Goal: Entertainment & Leisure: Consume media (video, audio)

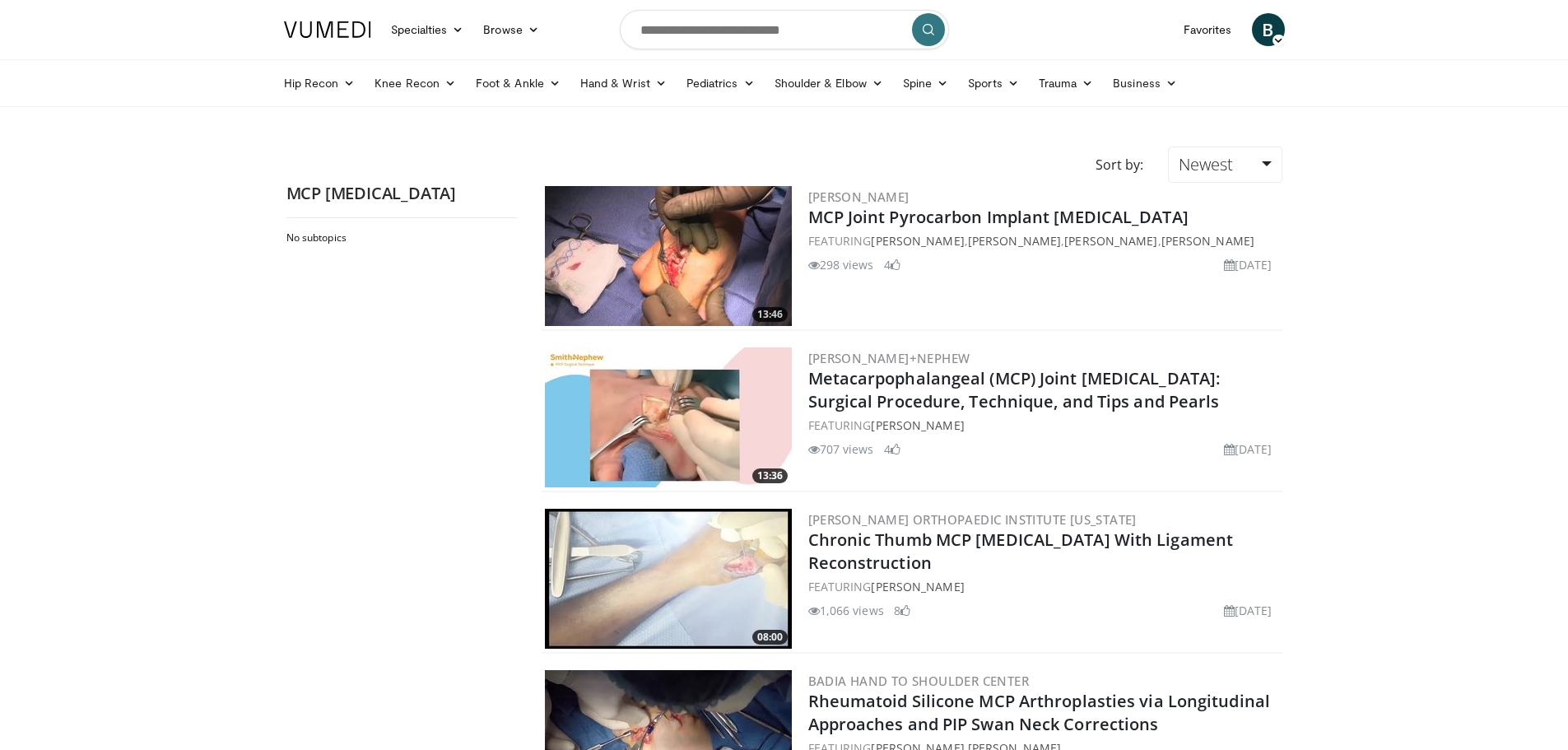
scroll to position [83, 0]
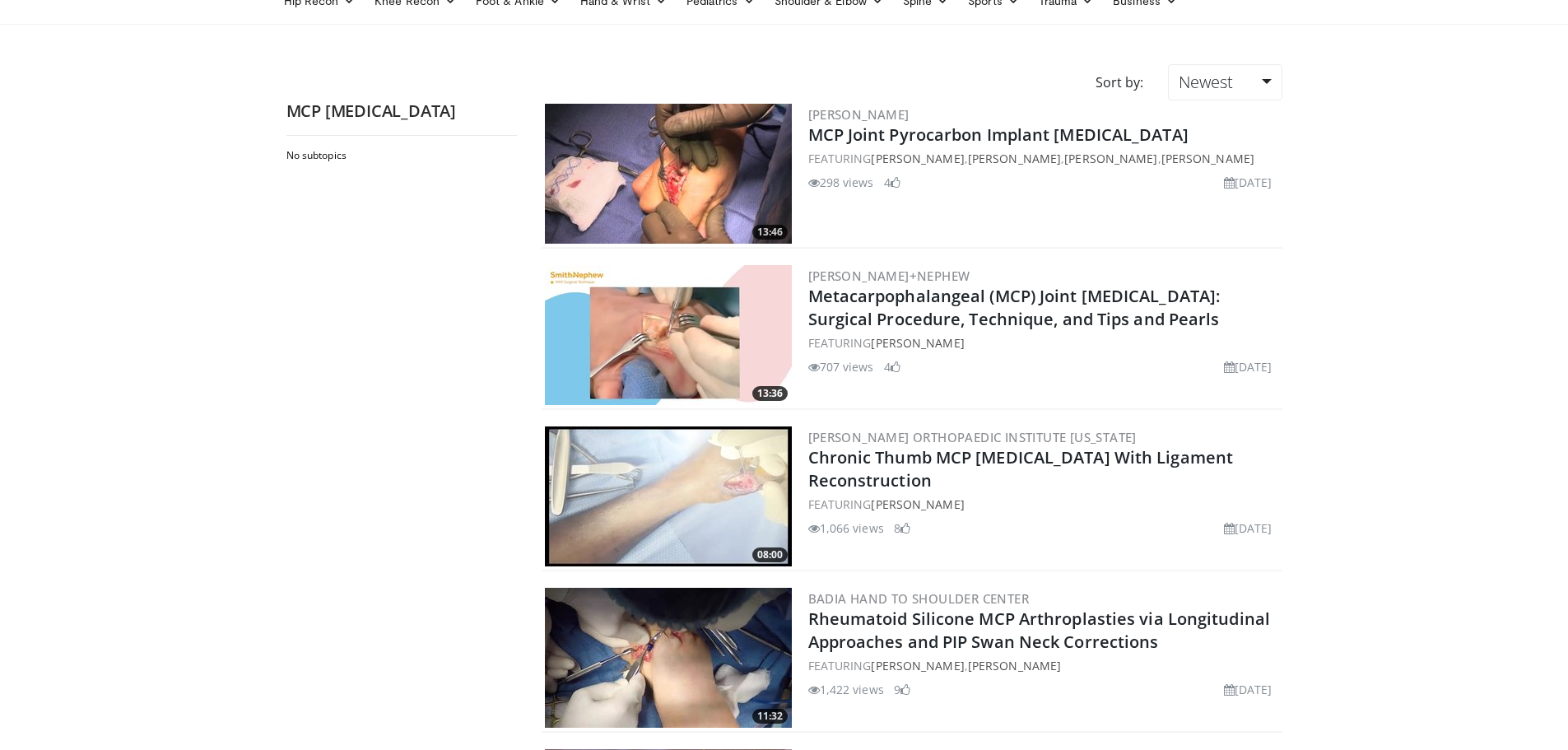
click at [676, 303] on img at bounding box center [668, 335] width 247 height 140
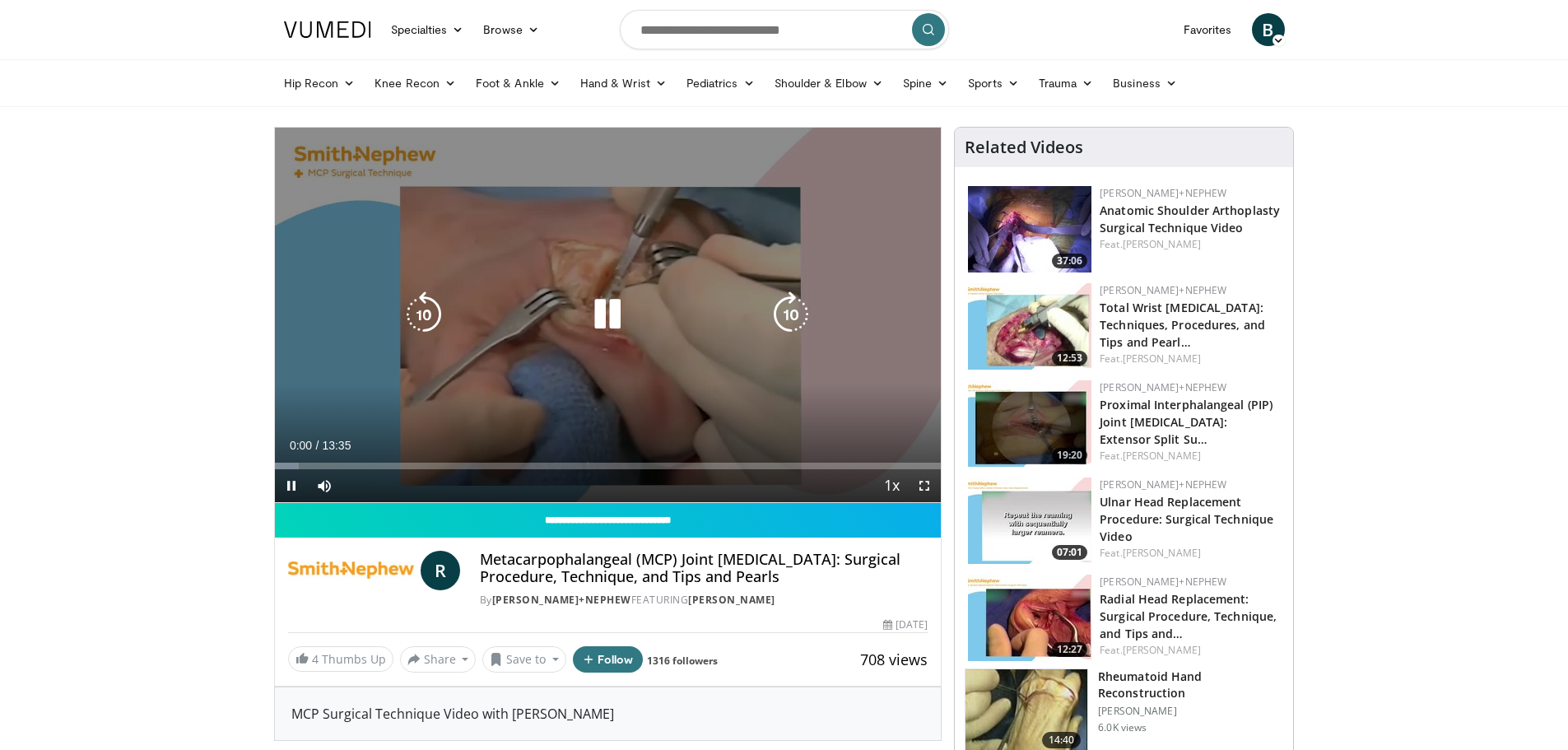
click at [614, 316] on icon "Video Player" at bounding box center [607, 314] width 46 height 46
click at [609, 316] on icon "Video Player" at bounding box center [607, 314] width 46 height 46
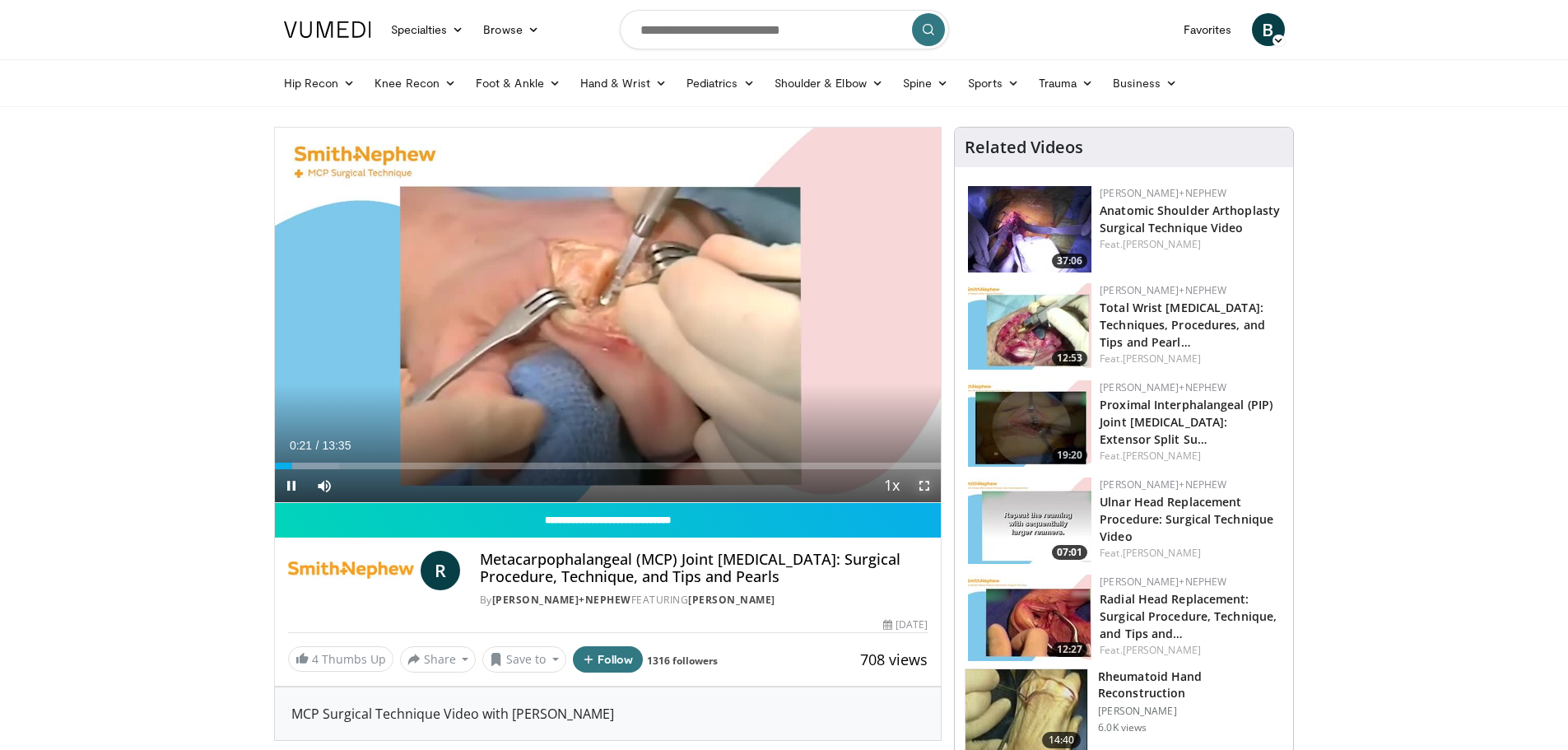
click at [923, 483] on span "Video Player" at bounding box center [924, 485] width 33 height 33
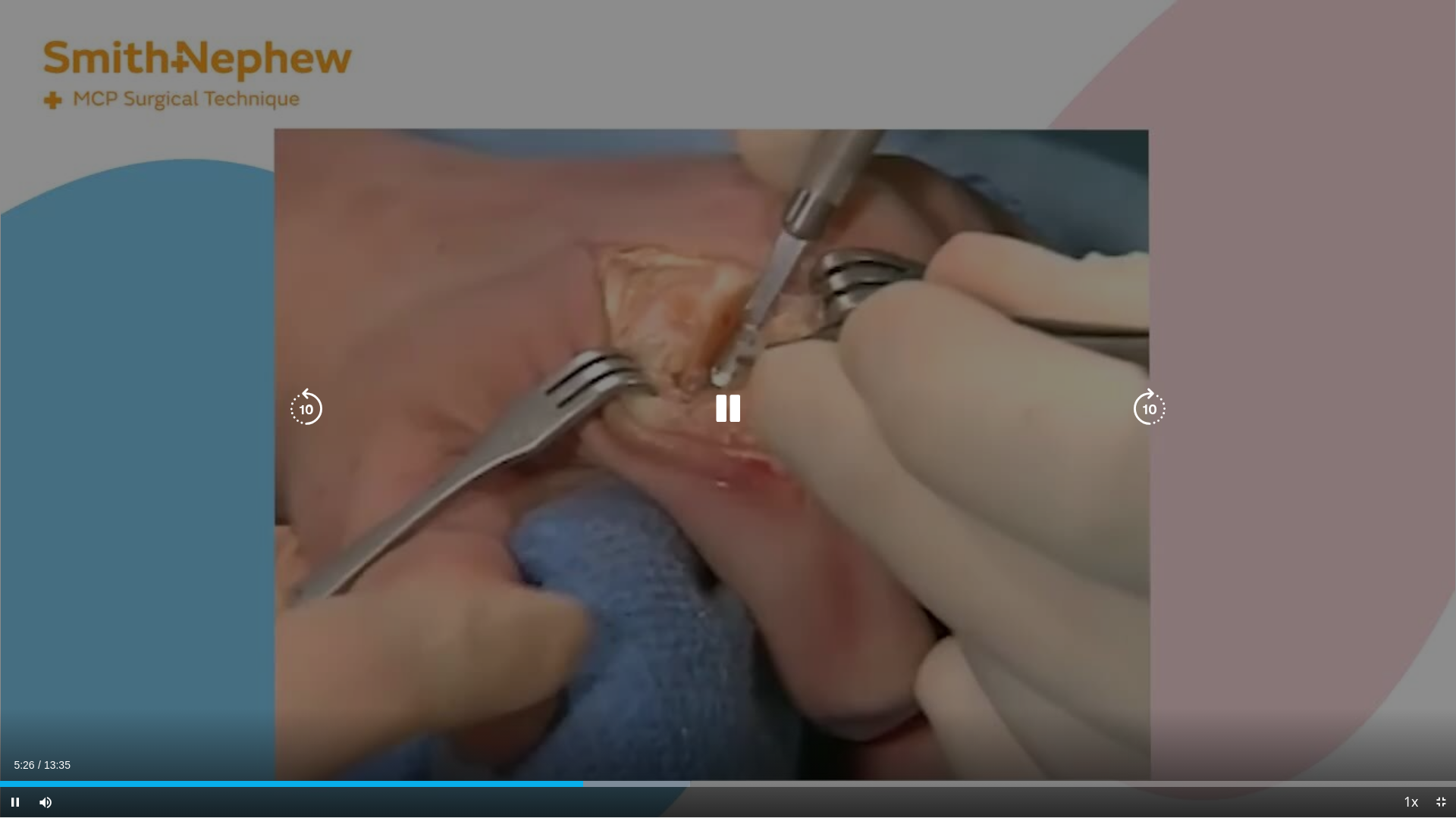
click at [747, 411] on icon "Video Player" at bounding box center [728, 409] width 42 height 42
